Goal: Information Seeking & Learning: Learn about a topic

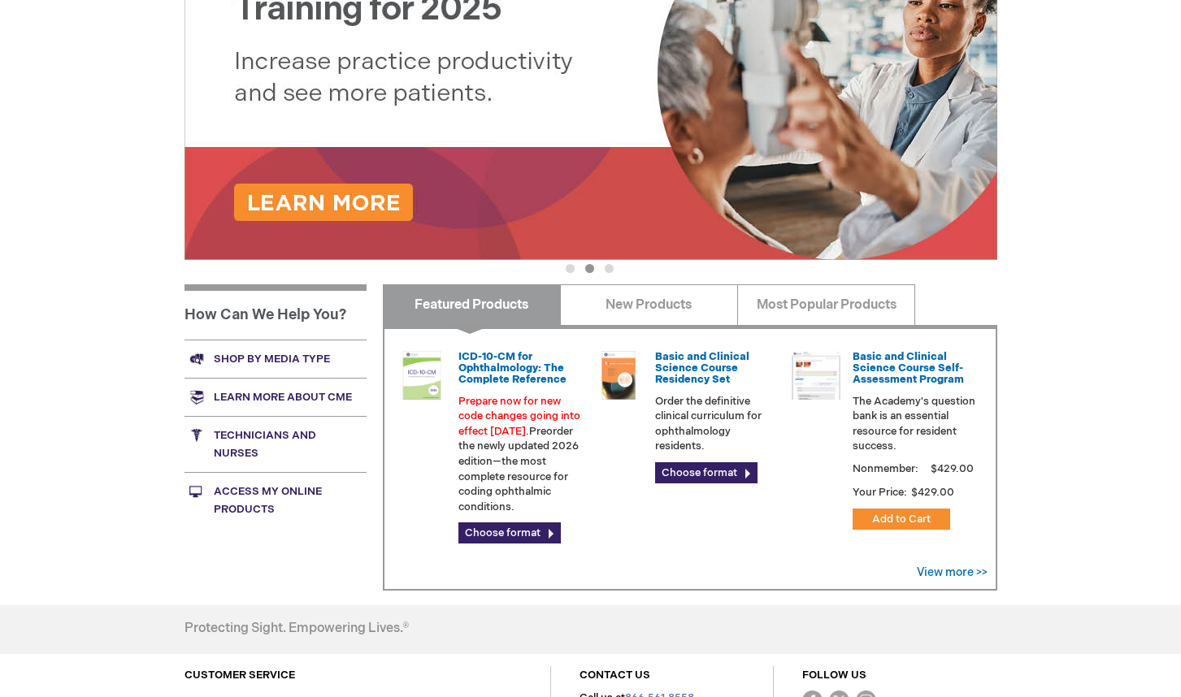
scroll to position [325, 0]
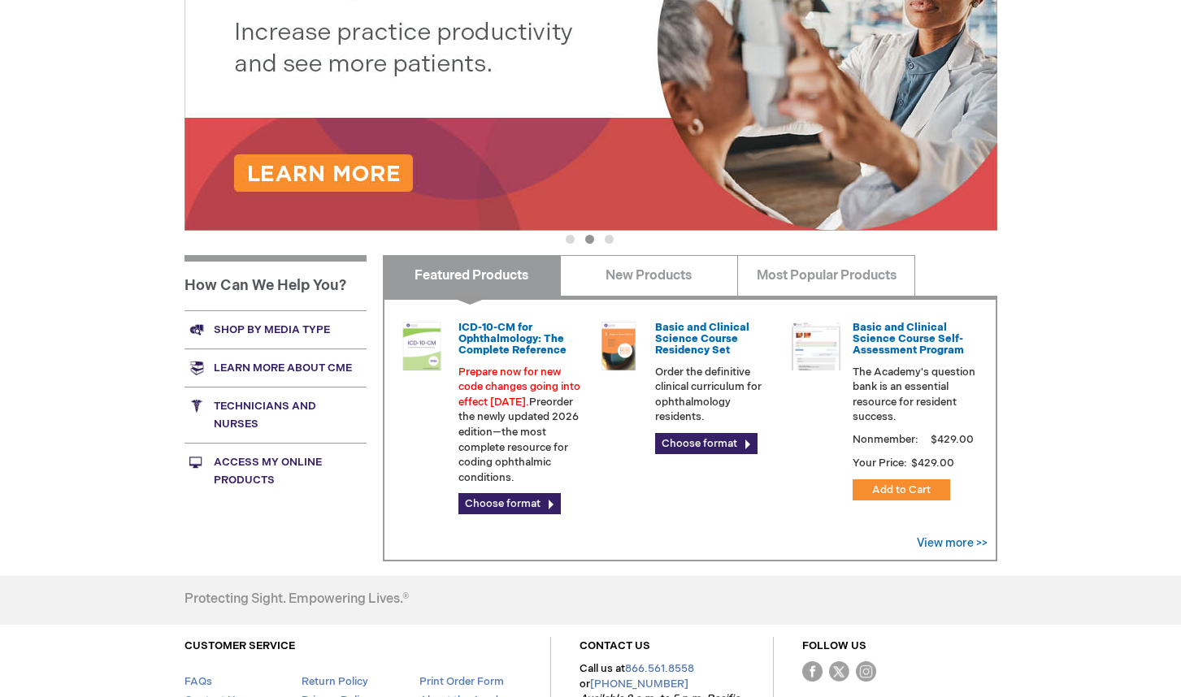
drag, startPoint x: 969, startPoint y: 356, endPoint x: 849, endPoint y: 332, distance: 122.5
click at [849, 332] on div "Basic and Clinical Science Course Self-Assessment Program The Academy's questio…" at bounding box center [883, 373] width 184 height 103
drag, startPoint x: 849, startPoint y: 332, endPoint x: 874, endPoint y: 353, distance: 32.4
click at [874, 353] on link "Basic and Clinical Science Course Self-Assessment Program" at bounding box center [907, 339] width 111 height 37
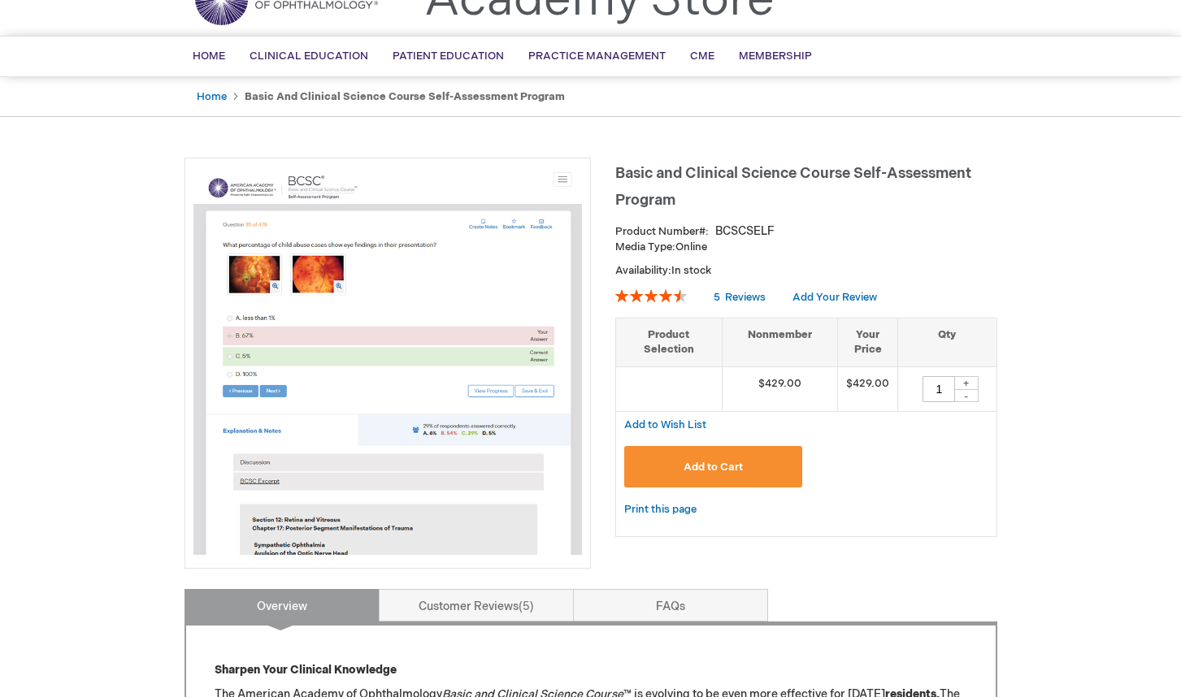
scroll to position [81, 0]
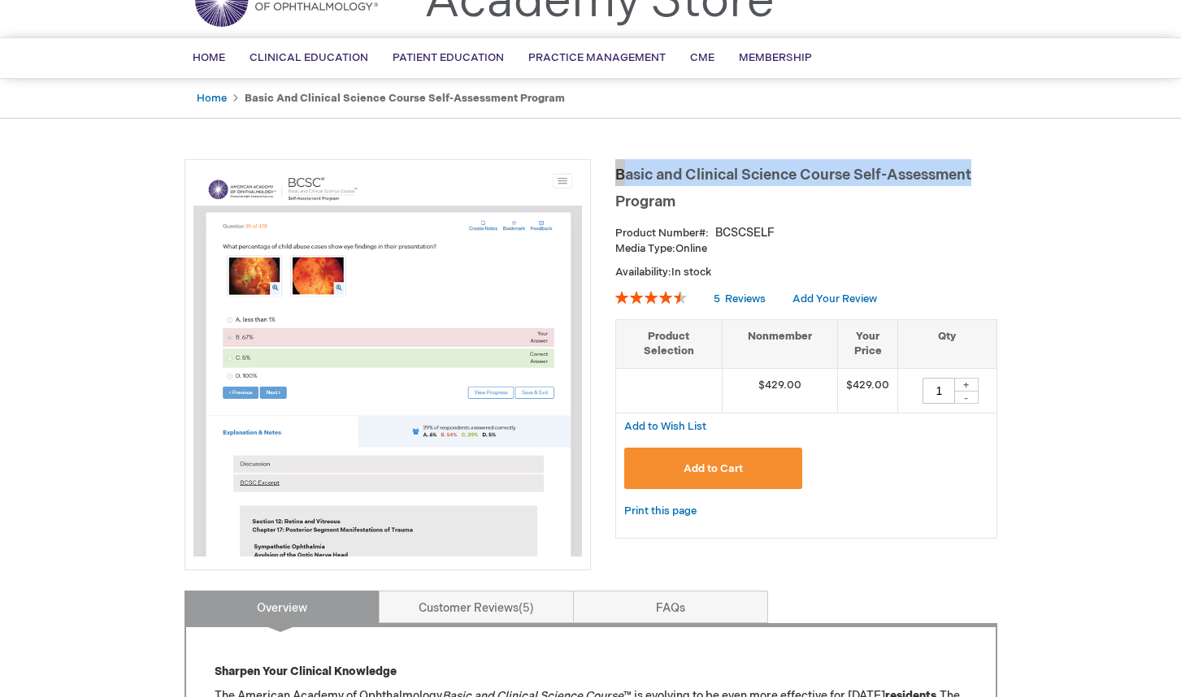
drag, startPoint x: 624, startPoint y: 180, endPoint x: 981, endPoint y: 180, distance: 356.7
click at [981, 180] on h1 "Basic and Clinical Science Course Self-Assessment Program" at bounding box center [806, 186] width 382 height 54
copy span "Basic and Clinical Science Course Self-Assessment"
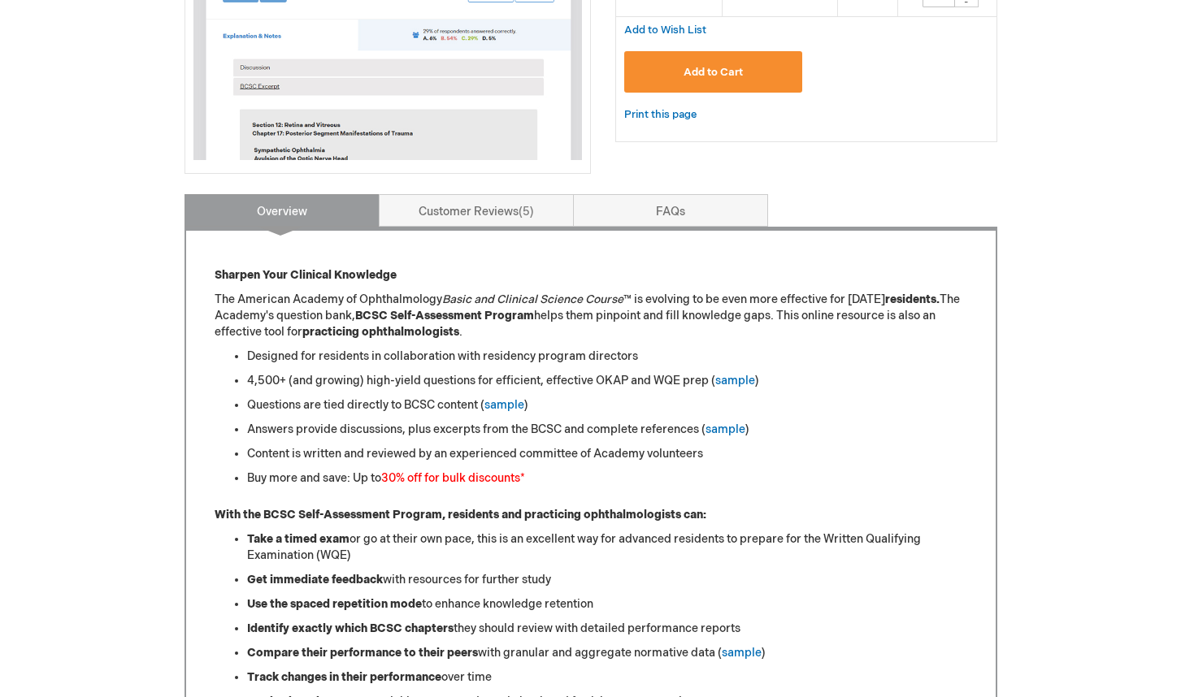
scroll to position [487, 0]
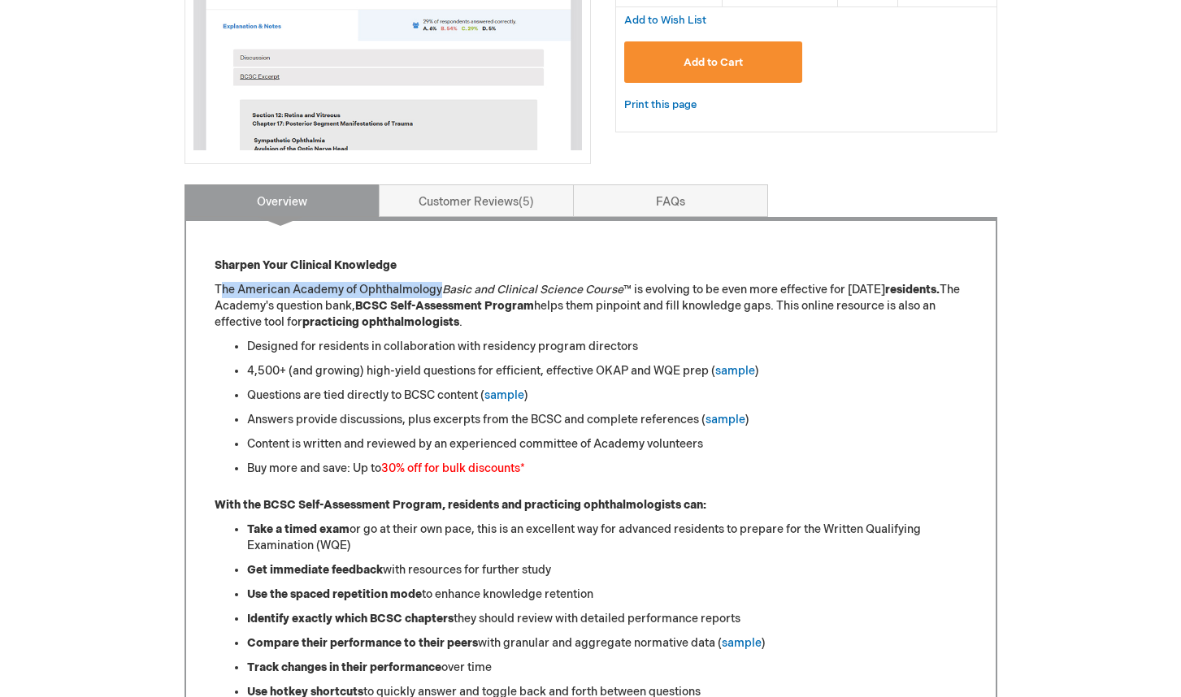
drag, startPoint x: 256, startPoint y: 288, endPoint x: 440, endPoint y: 287, distance: 183.6
click at [440, 287] on p "The American Academy of Ophthalmology Basic and Clinical Science Course ™ is ev…" at bounding box center [590, 306] width 752 height 49
click at [359, 300] on p "The American Academy of Ophthalmology Basic and Clinical Science Course ™ is ev…" at bounding box center [590, 306] width 752 height 49
drag, startPoint x: 439, startPoint y: 292, endPoint x: 369, endPoint y: 288, distance: 70.0
click at [369, 288] on p "The American Academy of Ophthalmology Basic and Clinical Science Course ™ is ev…" at bounding box center [590, 306] width 752 height 49
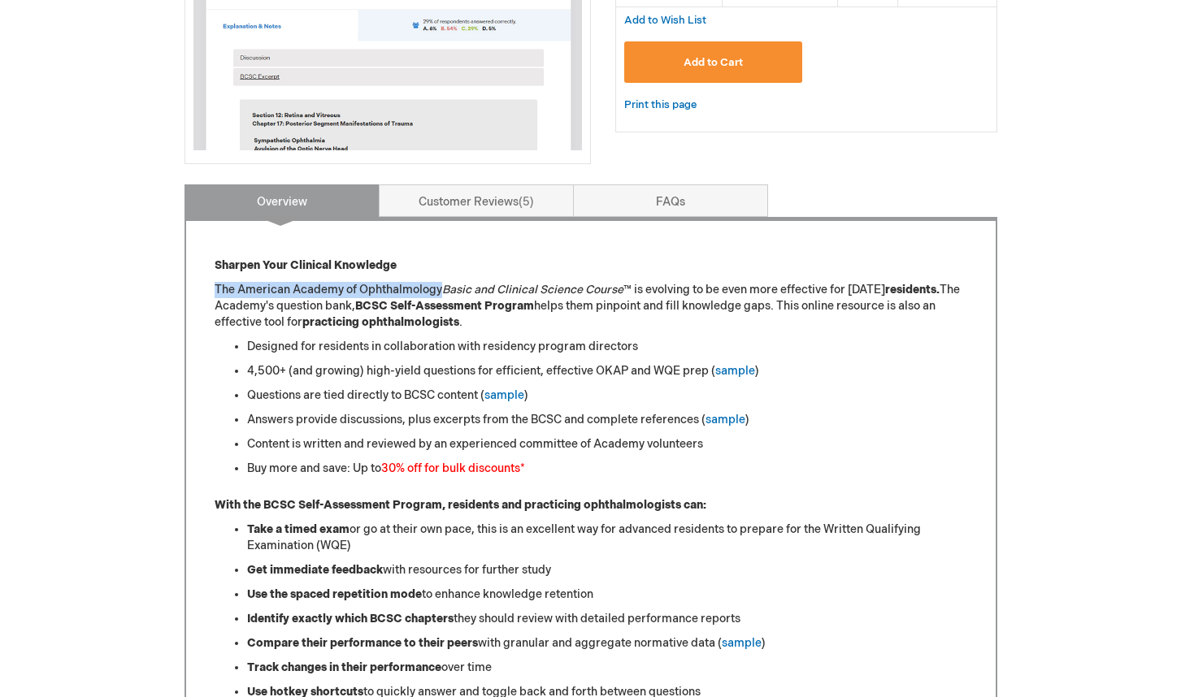
drag, startPoint x: 211, startPoint y: 288, endPoint x: 440, endPoint y: 294, distance: 228.4
copy p "The American Academy of Ophthalmology"
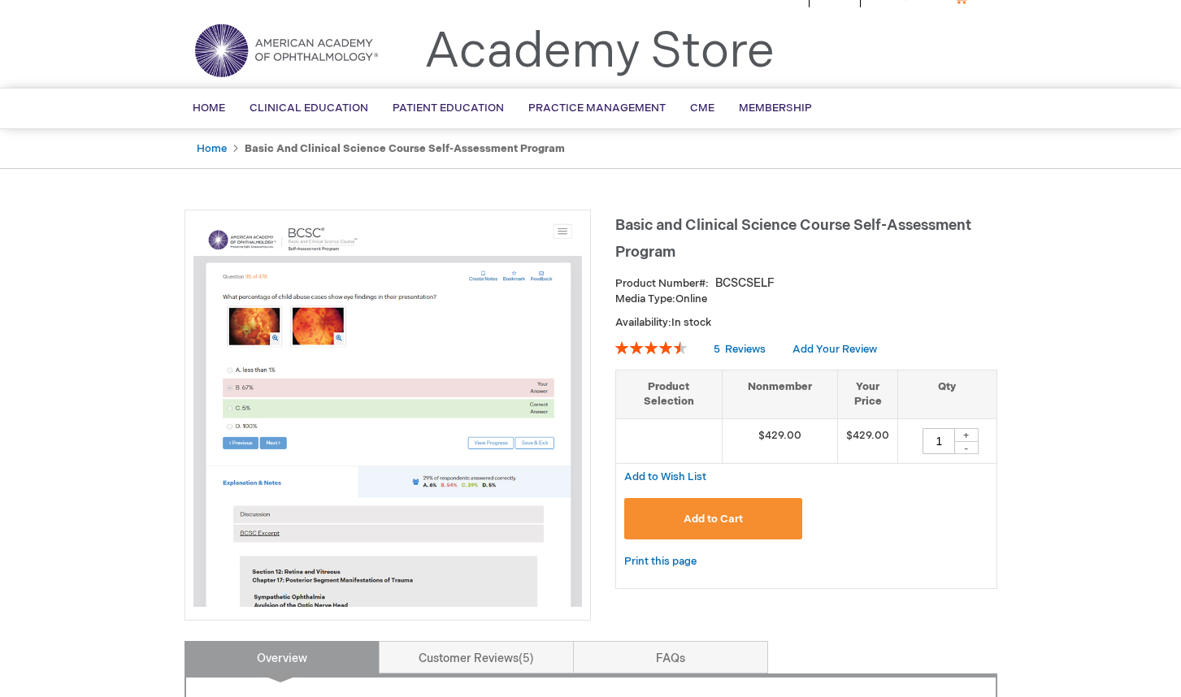
scroll to position [0, 0]
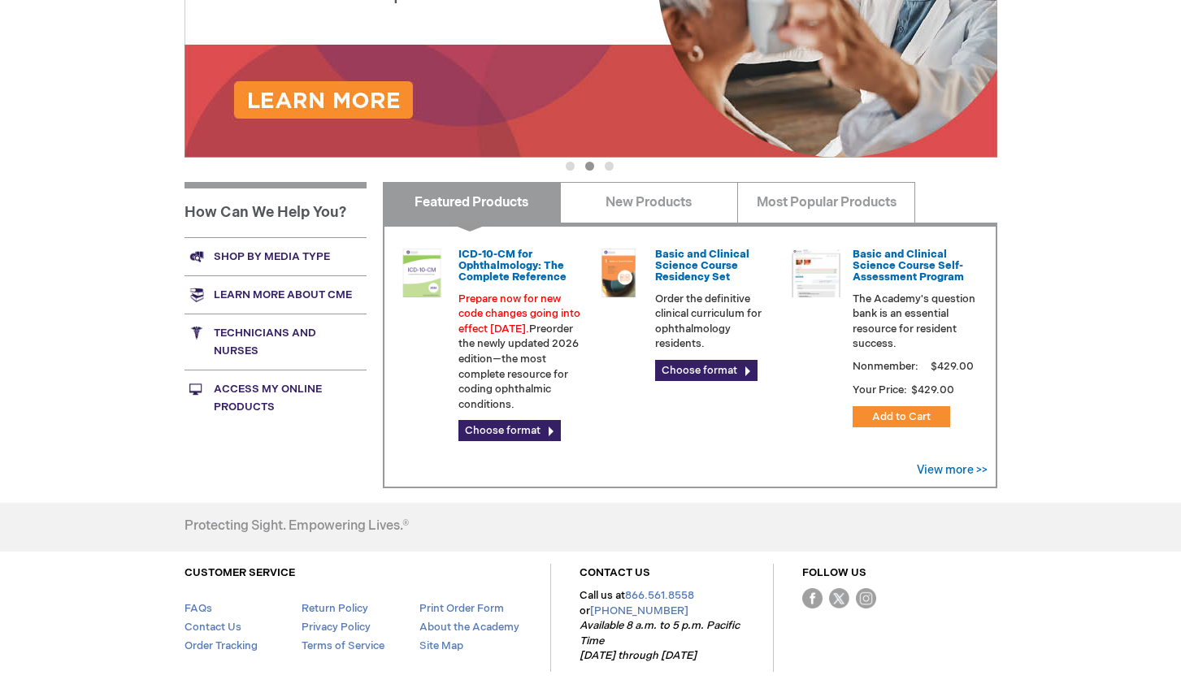
scroll to position [299, 0]
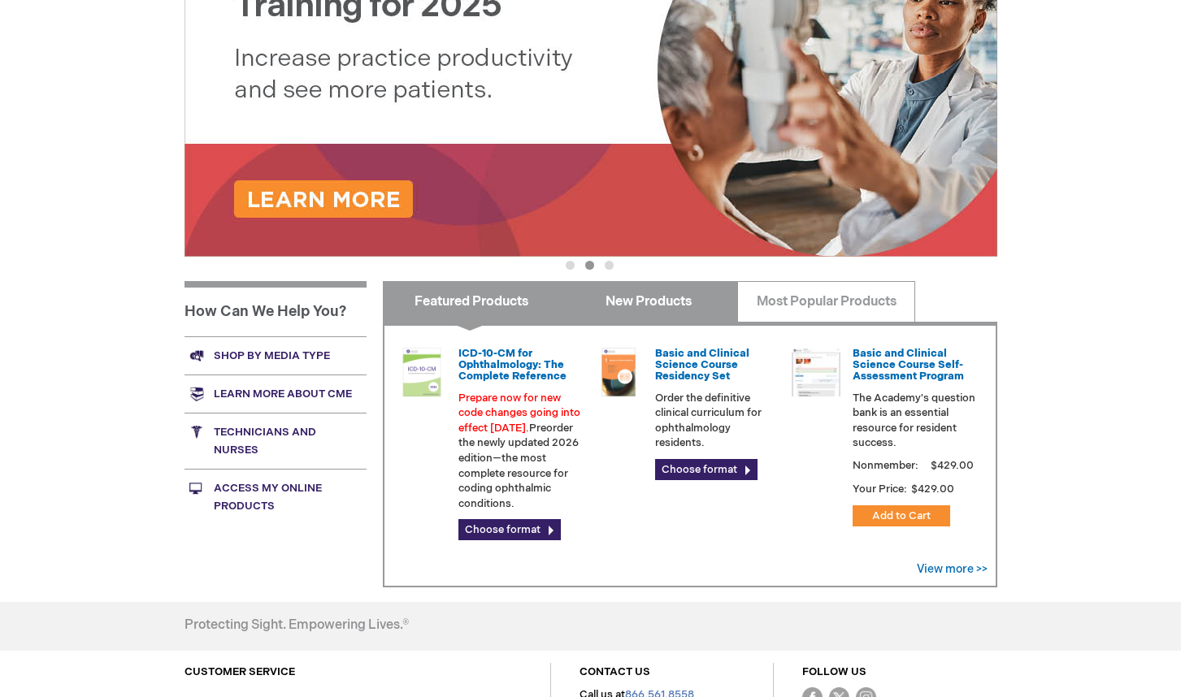
click at [613, 304] on link "New Products" at bounding box center [649, 301] width 178 height 41
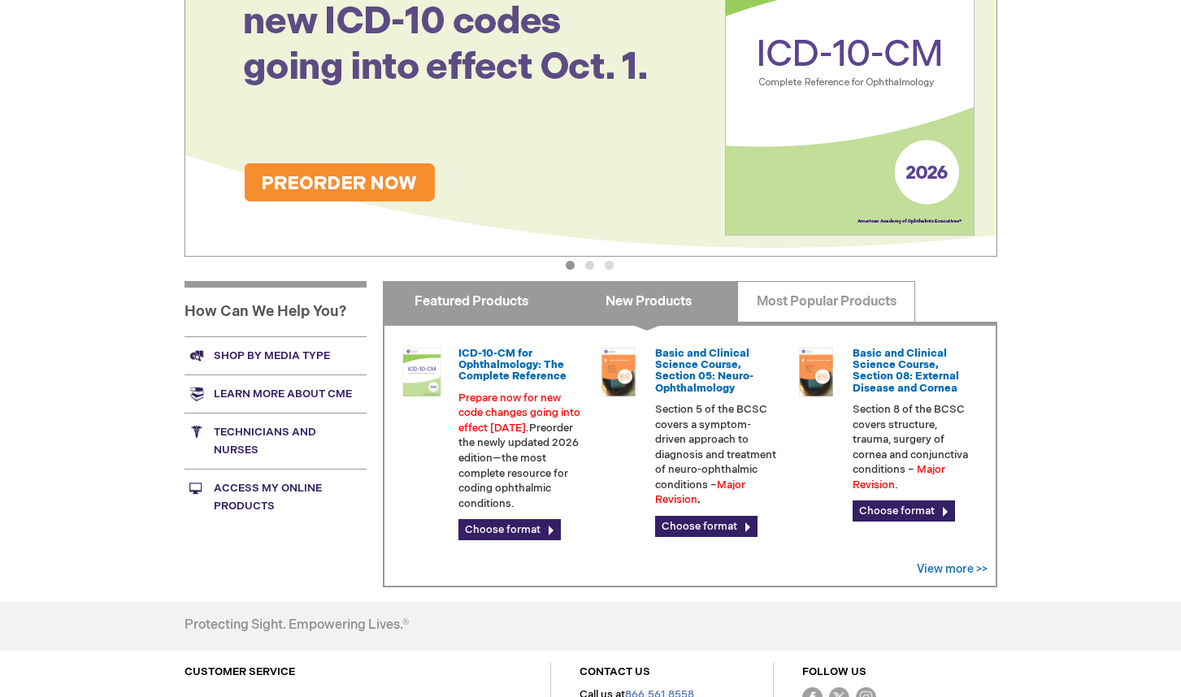
click at [513, 308] on link "Featured Products" at bounding box center [472, 301] width 178 height 41
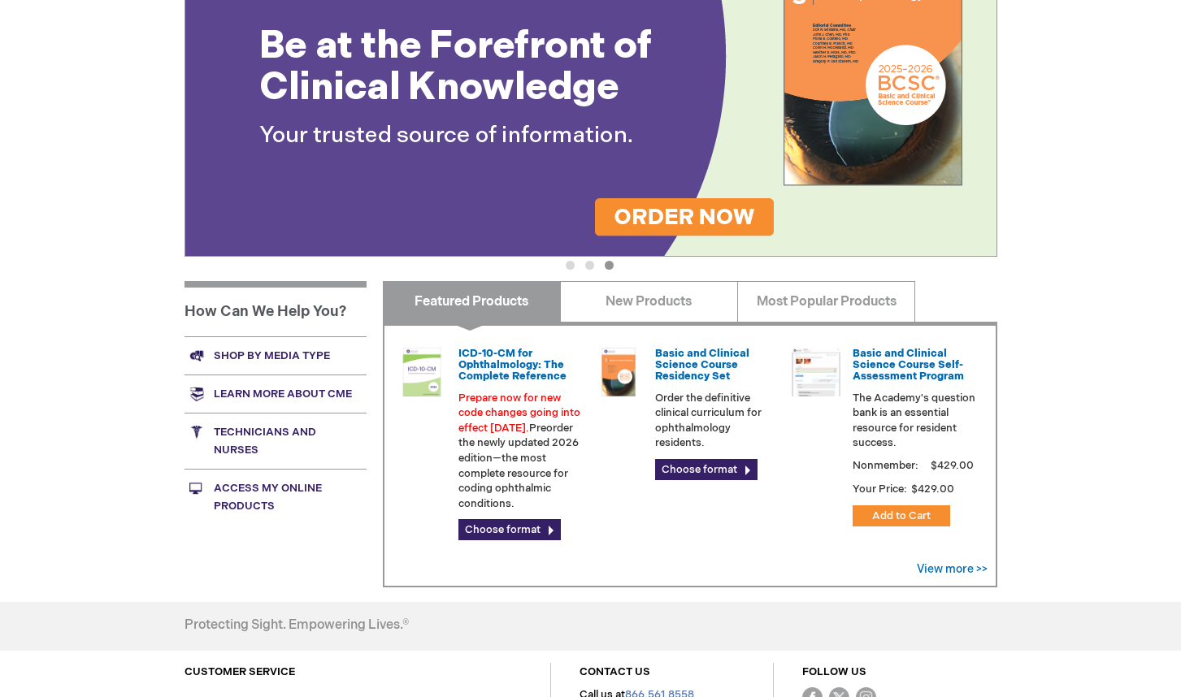
click at [292, 350] on link "Shop by media type" at bounding box center [275, 355] width 182 height 38
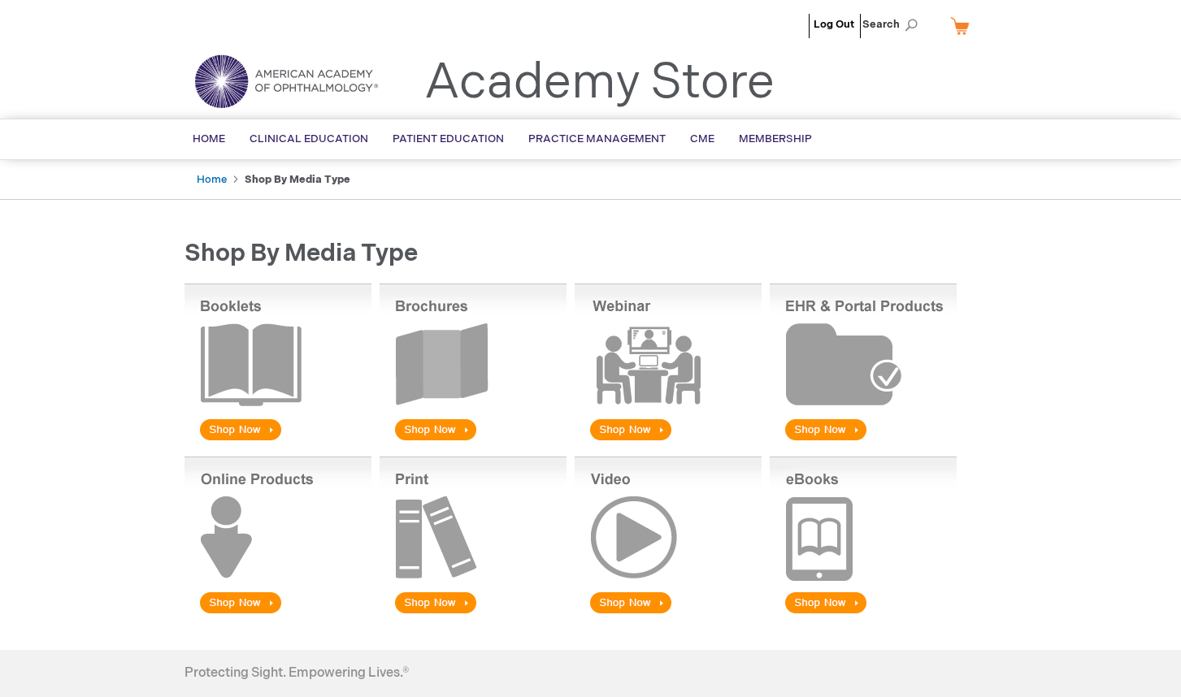
click at [241, 361] on img at bounding box center [277, 364] width 187 height 160
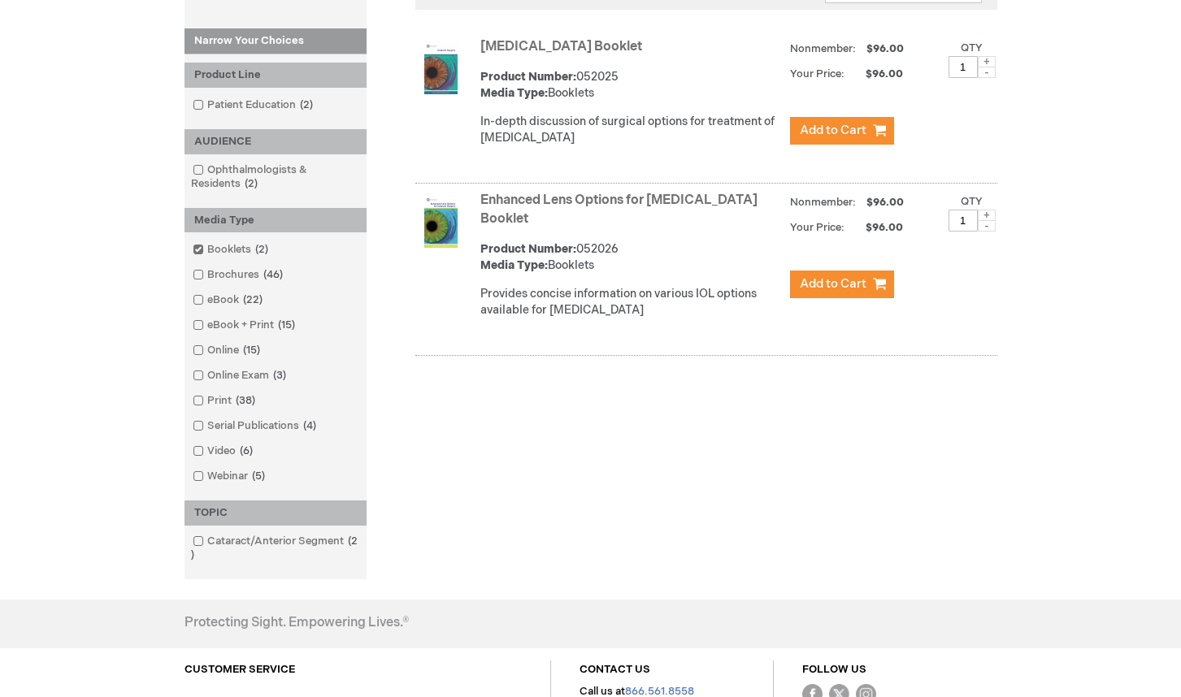
scroll to position [325, 0]
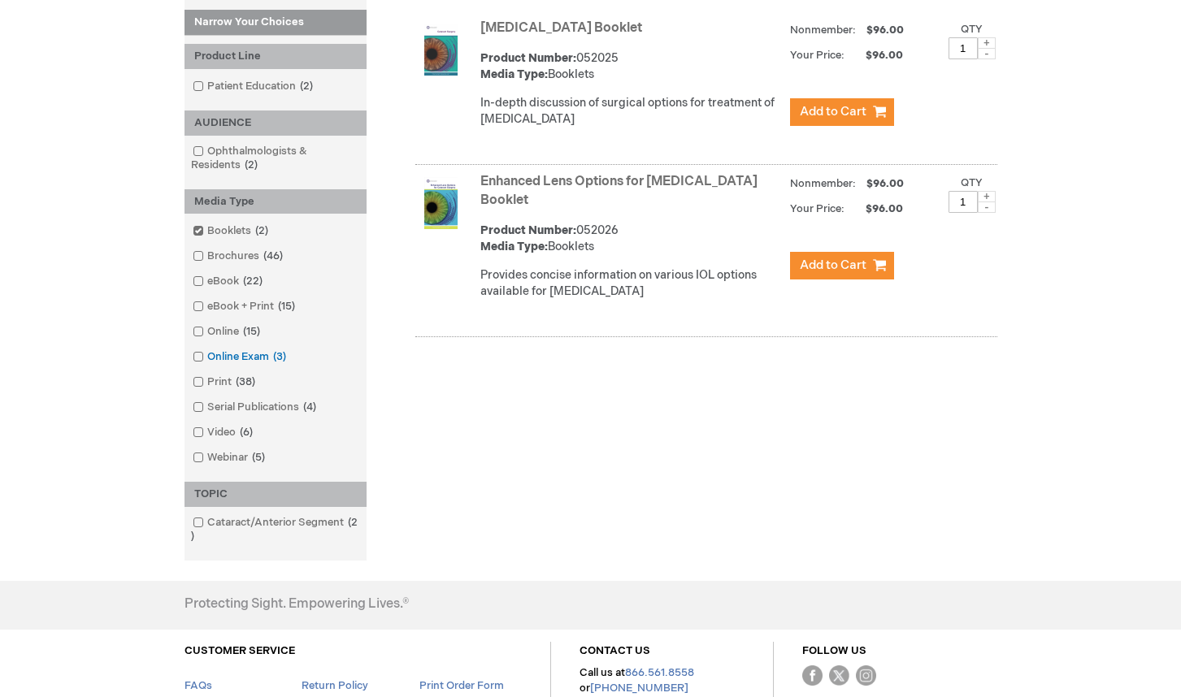
click at [250, 357] on link "Online Exam 3 items" at bounding box center [240, 356] width 104 height 15
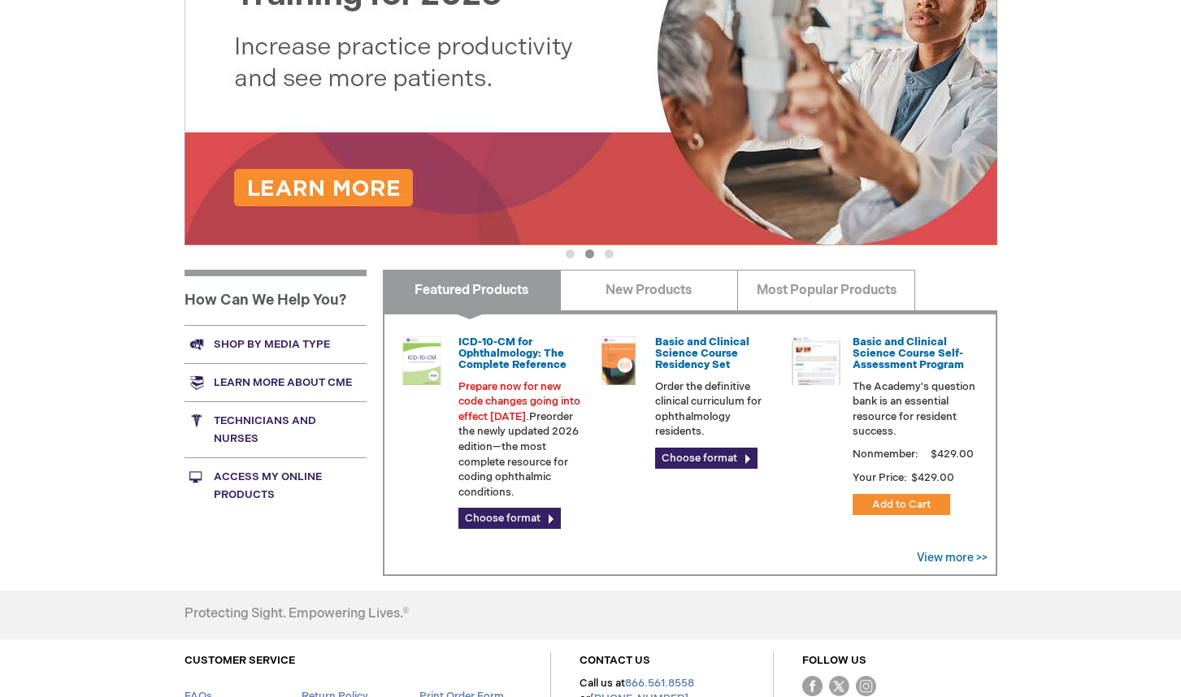
scroll to position [325, 0]
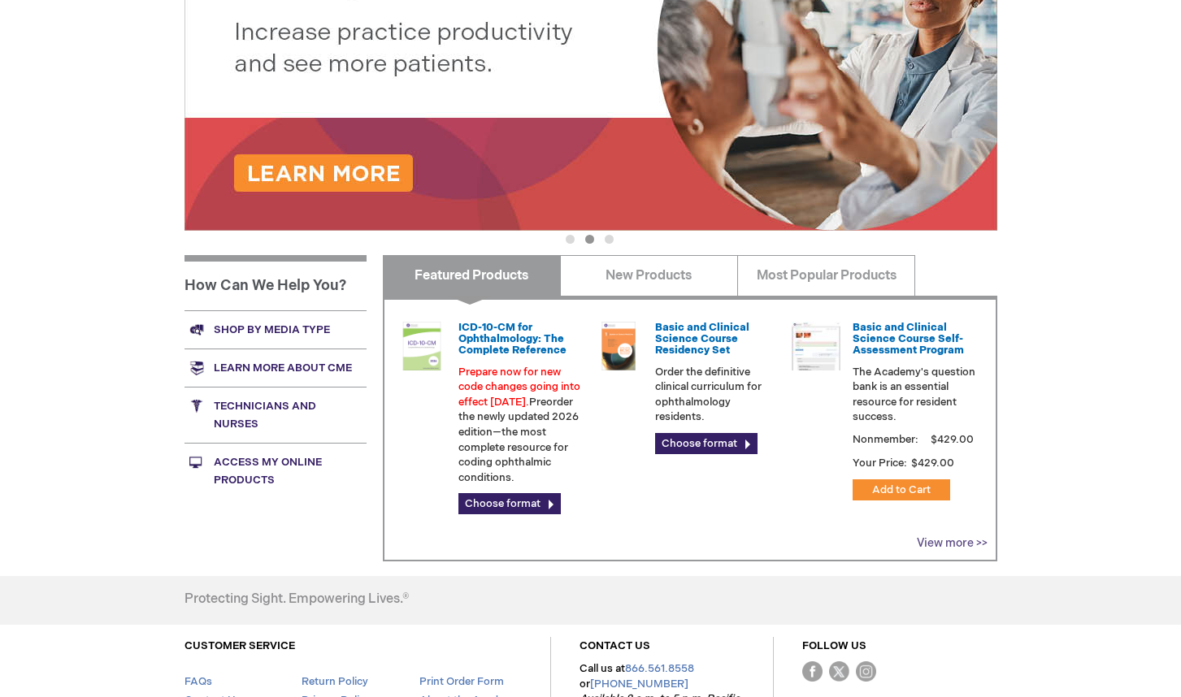
click at [968, 544] on link "View more >>" at bounding box center [951, 543] width 71 height 14
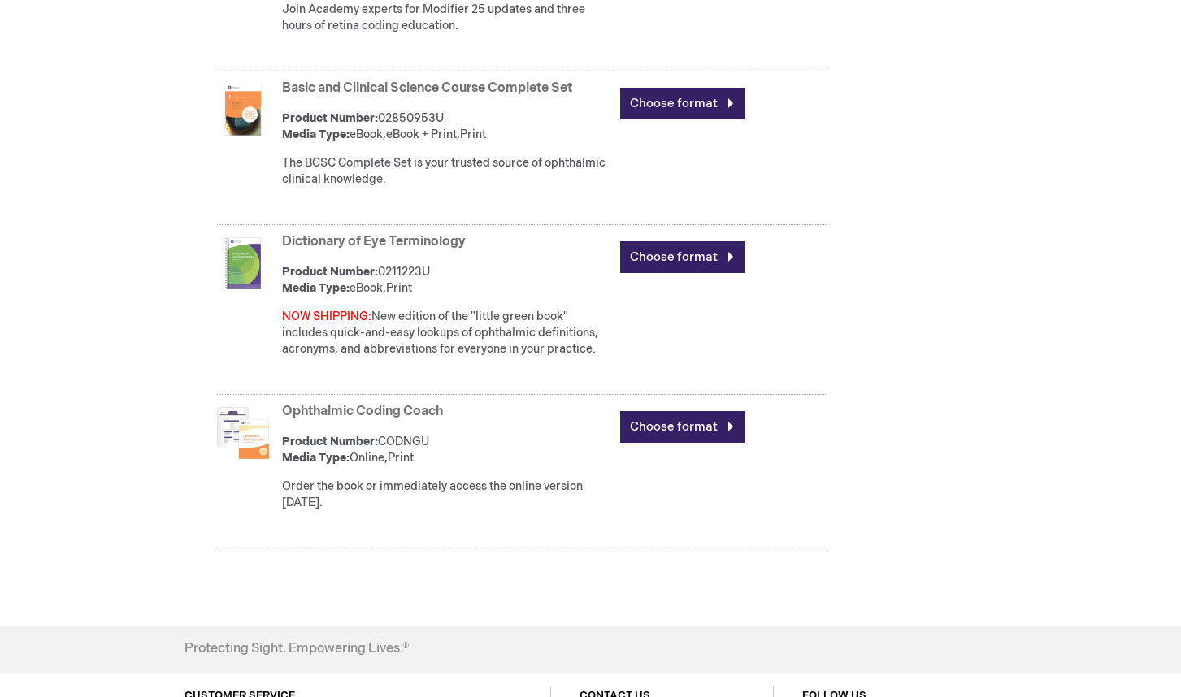
scroll to position [1056, 0]
click at [297, 410] on link "Ophthalmic Coding Coach" at bounding box center [362, 410] width 161 height 15
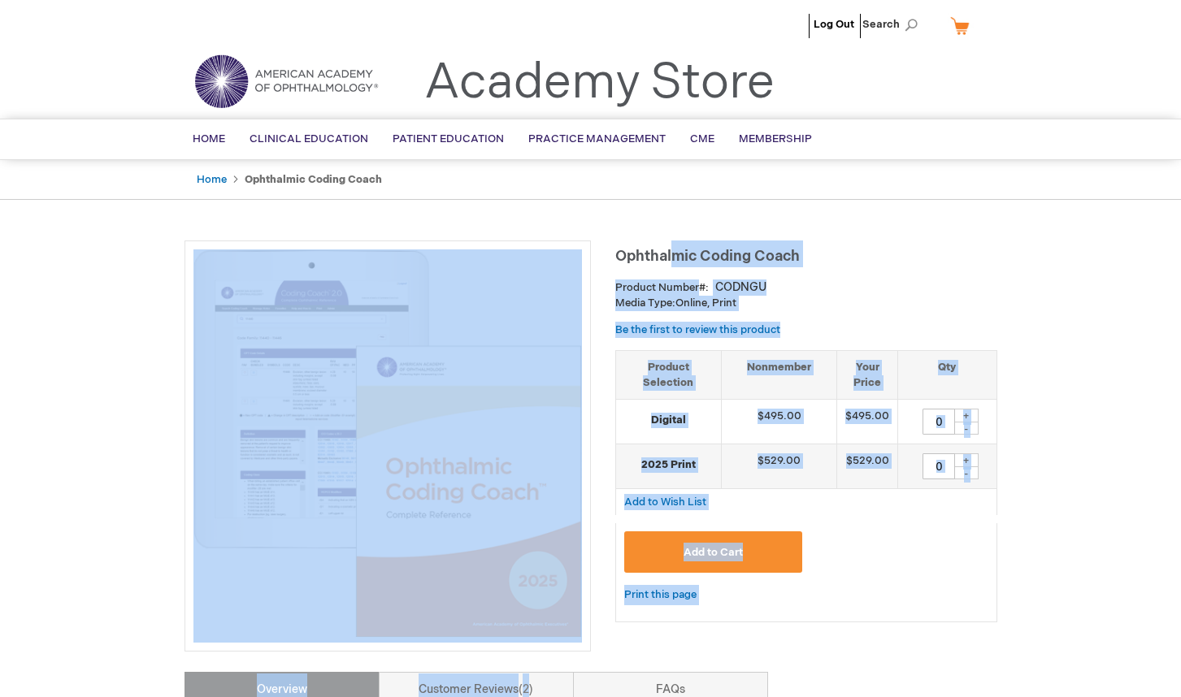
drag, startPoint x: 613, startPoint y: 256, endPoint x: 669, endPoint y: 260, distance: 55.4
click at [977, 266] on h1 "Ophthalmic Coding Coach" at bounding box center [806, 253] width 382 height 27
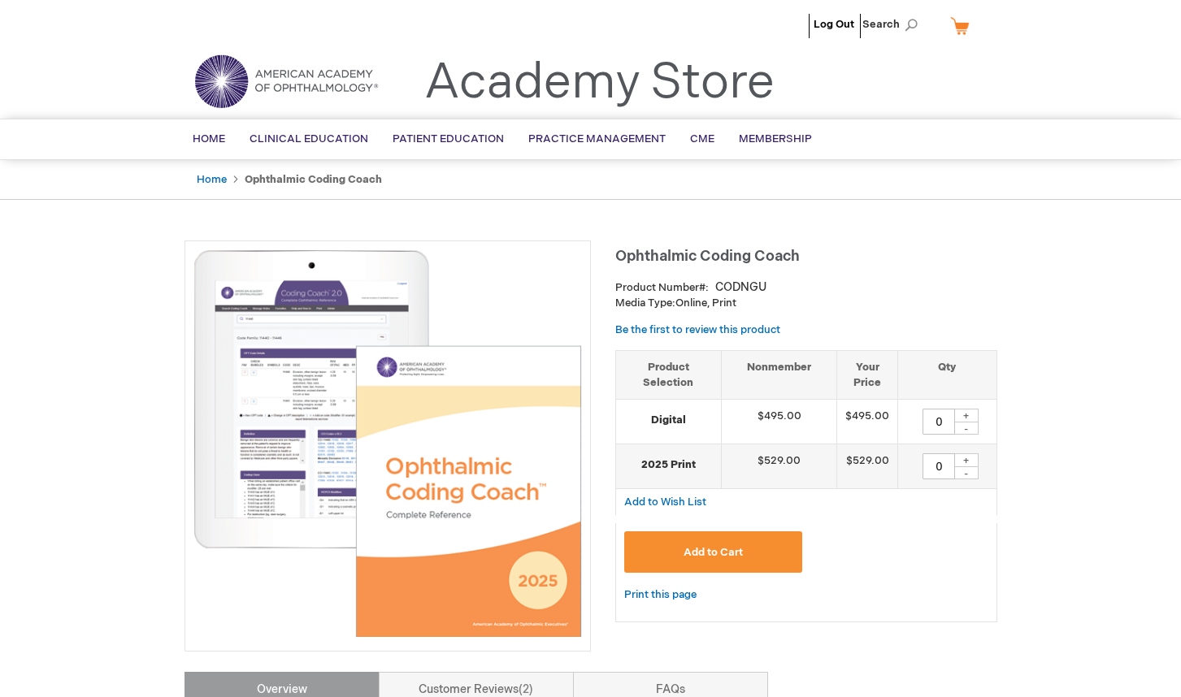
drag, startPoint x: 617, startPoint y: 256, endPoint x: 806, endPoint y: 256, distance: 188.5
click at [806, 256] on h1 "Ophthalmic Coding Coach" at bounding box center [806, 253] width 382 height 27
copy span "Ophthalmic Coding Coach"
